Goal: Find specific page/section: Find specific page/section

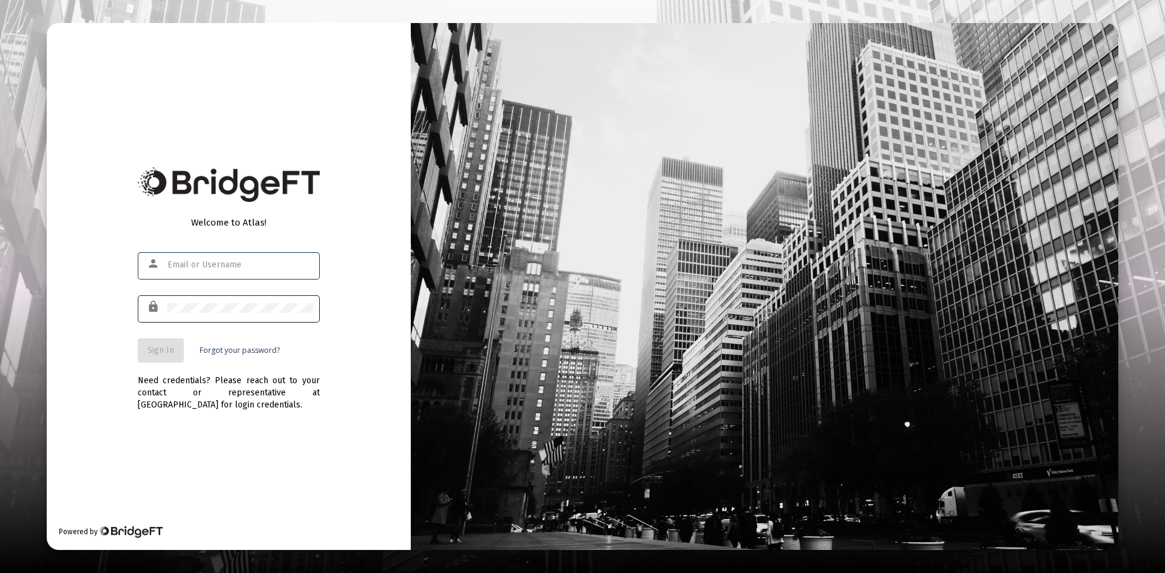
type input "[PERSON_NAME][EMAIL_ADDRESS][DOMAIN_NAME]"
click at [240, 297] on div at bounding box center [240, 308] width 146 height 30
click at [174, 348] on button "Sign In" at bounding box center [161, 351] width 46 height 24
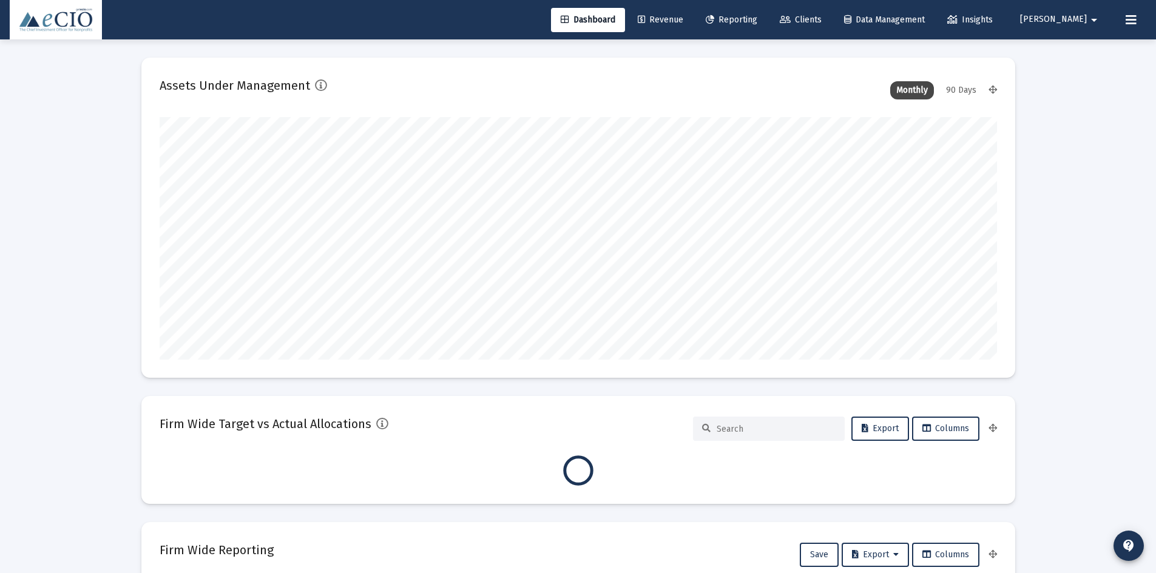
scroll to position [243, 837]
type input "[DATE]"
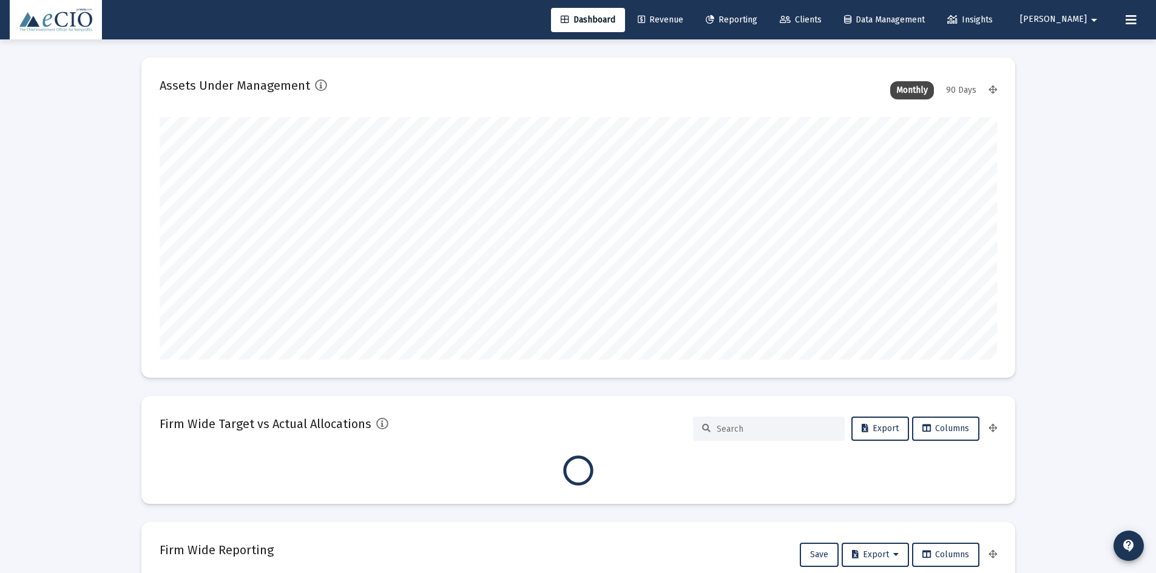
click at [825, 14] on link "Clients" at bounding box center [800, 20] width 61 height 24
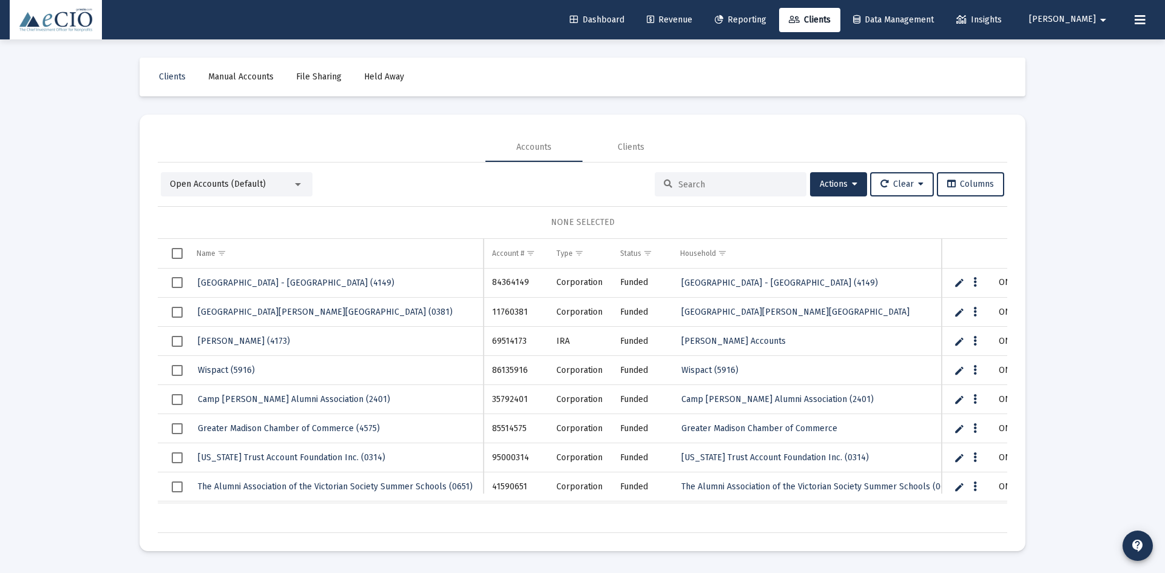
click at [695, 184] on input at bounding box center [737, 185] width 119 height 10
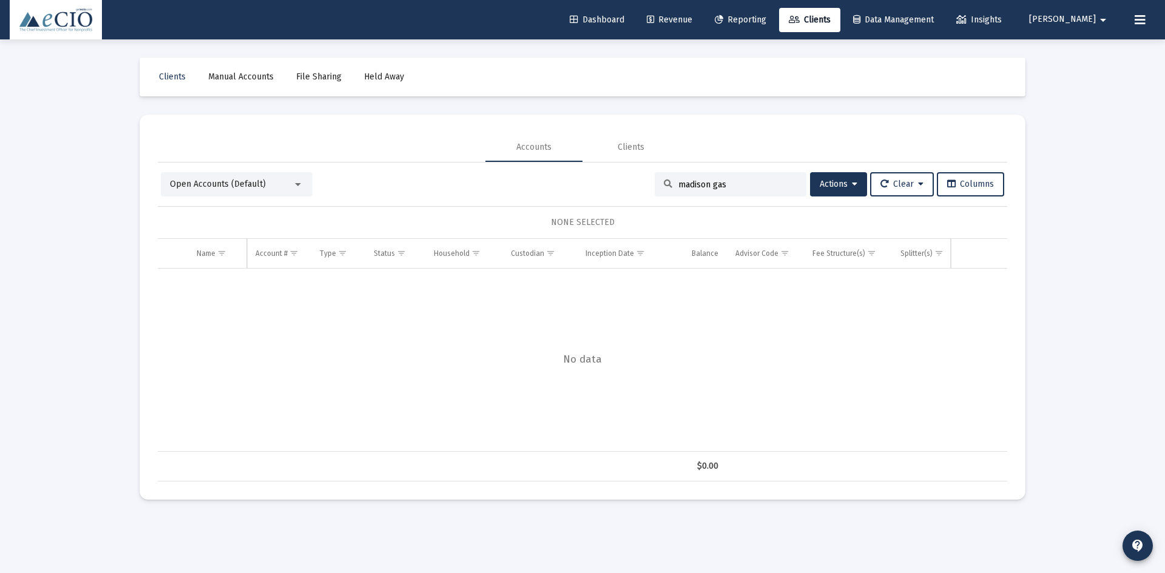
drag, startPoint x: 736, startPoint y: 179, endPoint x: 607, endPoint y: 191, distance: 129.2
click at [607, 191] on div "Open Accounts (Default) madison gas Actions Clear Columns" at bounding box center [582, 184] width 843 height 24
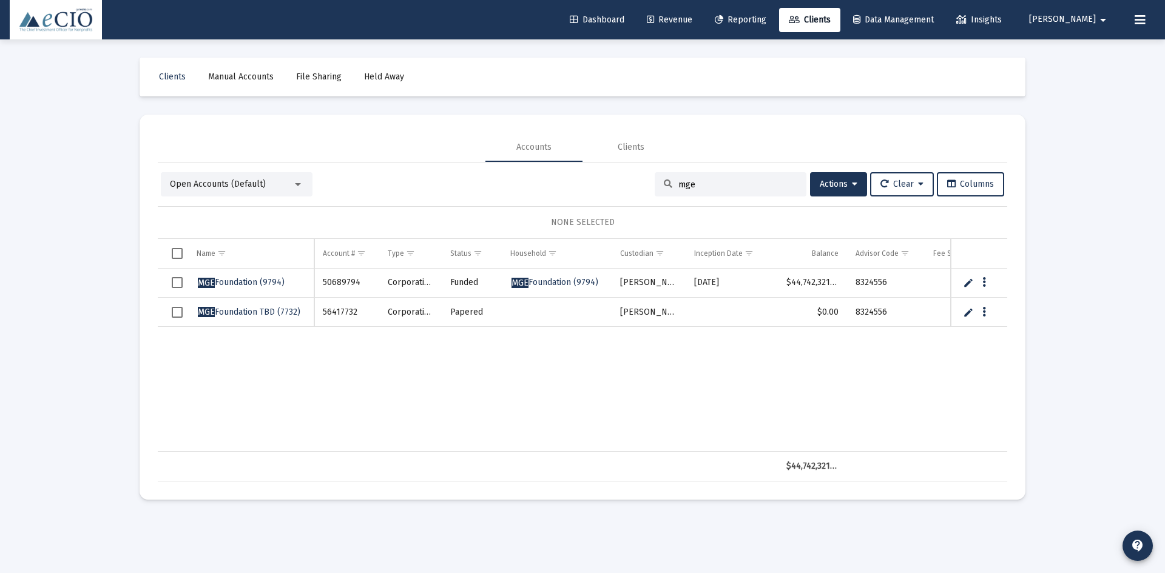
type input "mge"
click at [224, 281] on span "MGE Foundation (9794)" at bounding box center [241, 282] width 87 height 10
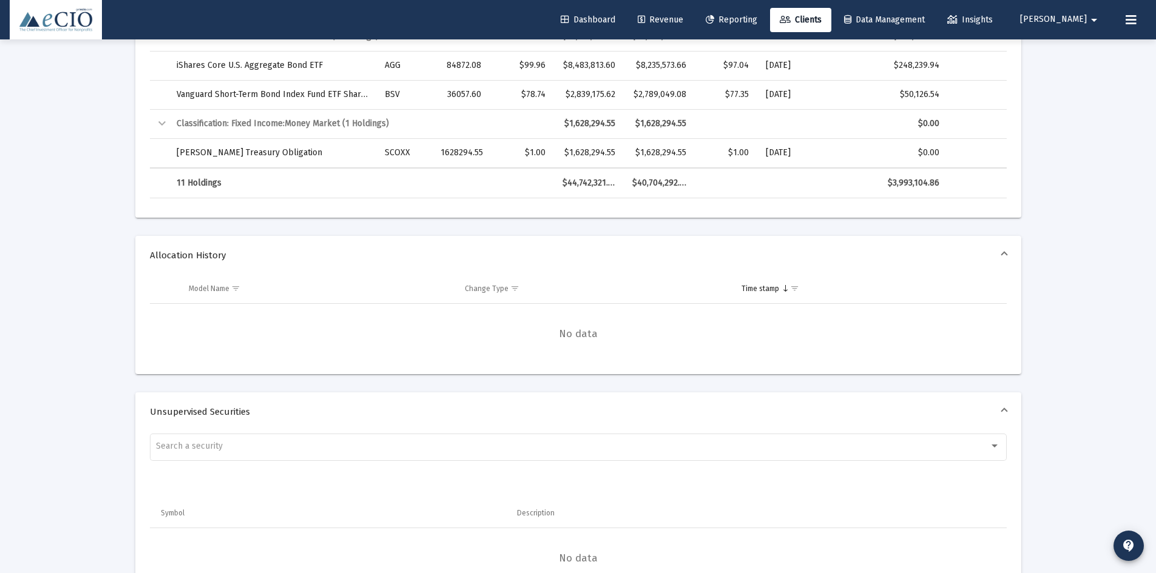
scroll to position [728, 0]
